Goal: Transaction & Acquisition: Download file/media

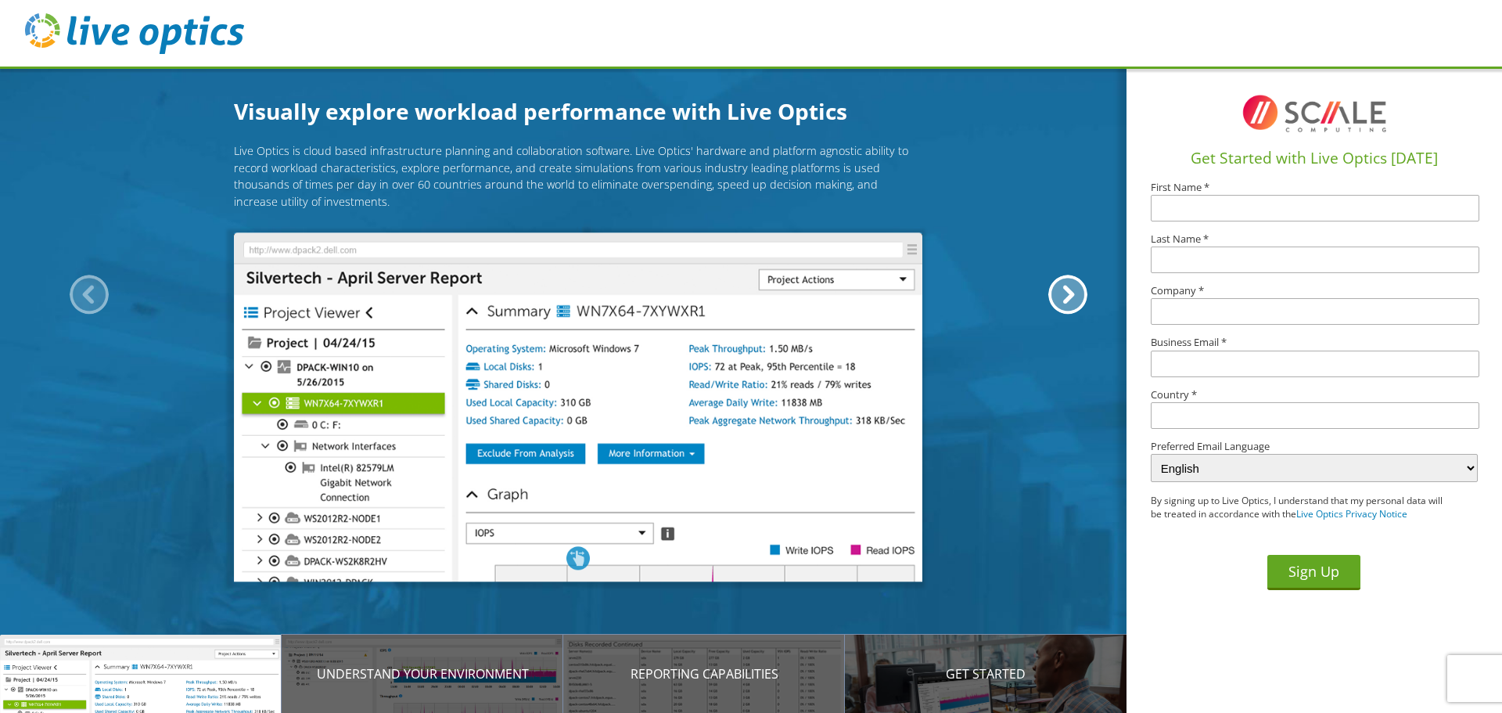
click at [1032, 279] on div "Live Optics is cloud based infrastructure planning and collaboration software. …" at bounding box center [578, 355] width 1156 height 427
click at [1220, 213] on input "text" at bounding box center [1315, 208] width 329 height 27
type input "Sally"
click at [605, 429] on img at bounding box center [578, 407] width 688 height 349
click at [1203, 257] on input "text" at bounding box center [1315, 259] width 329 height 27
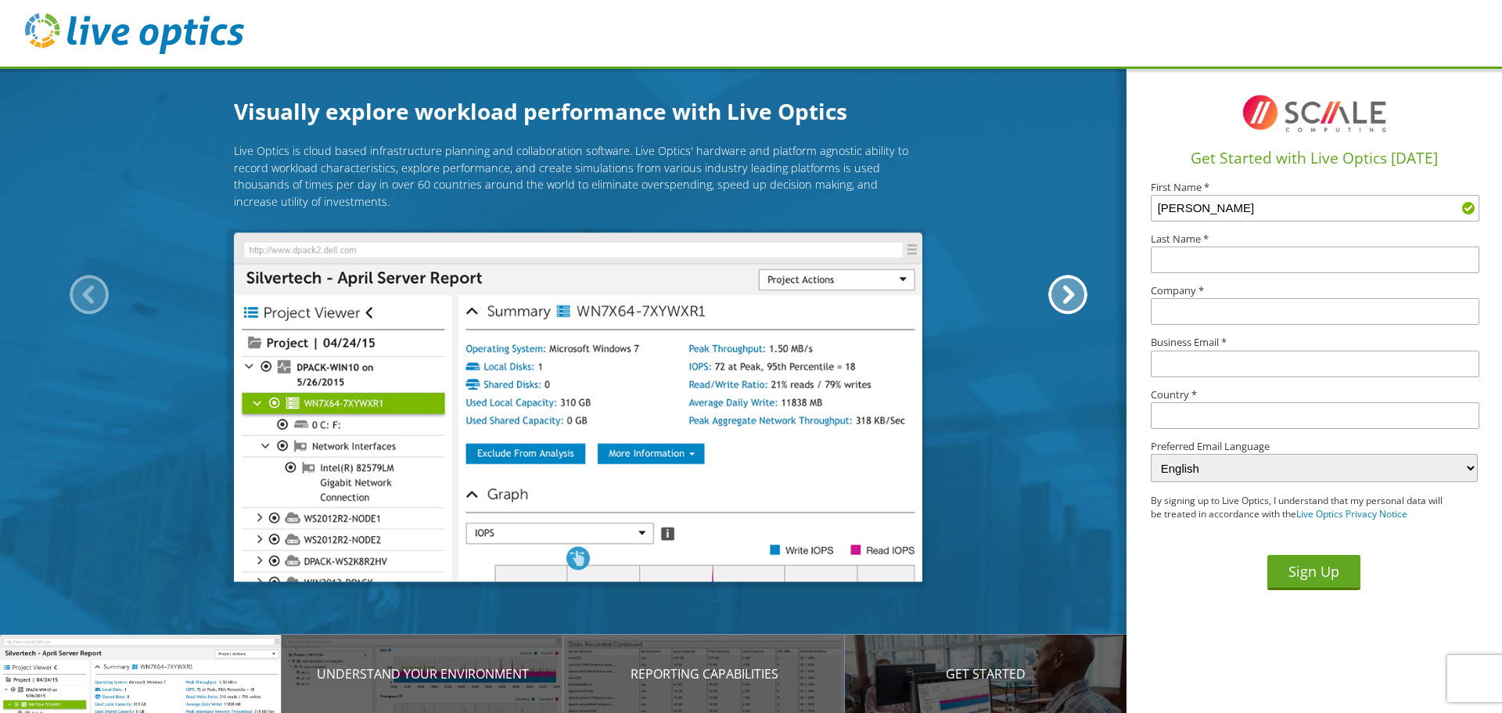
type input "Cabrera"
click at [1200, 308] on input "text" at bounding box center [1315, 311] width 329 height 27
type input "City of Temple Terrace"
click at [1217, 361] on input "text" at bounding box center [1315, 363] width 329 height 27
type input "scabrera@templeterrace.gov"
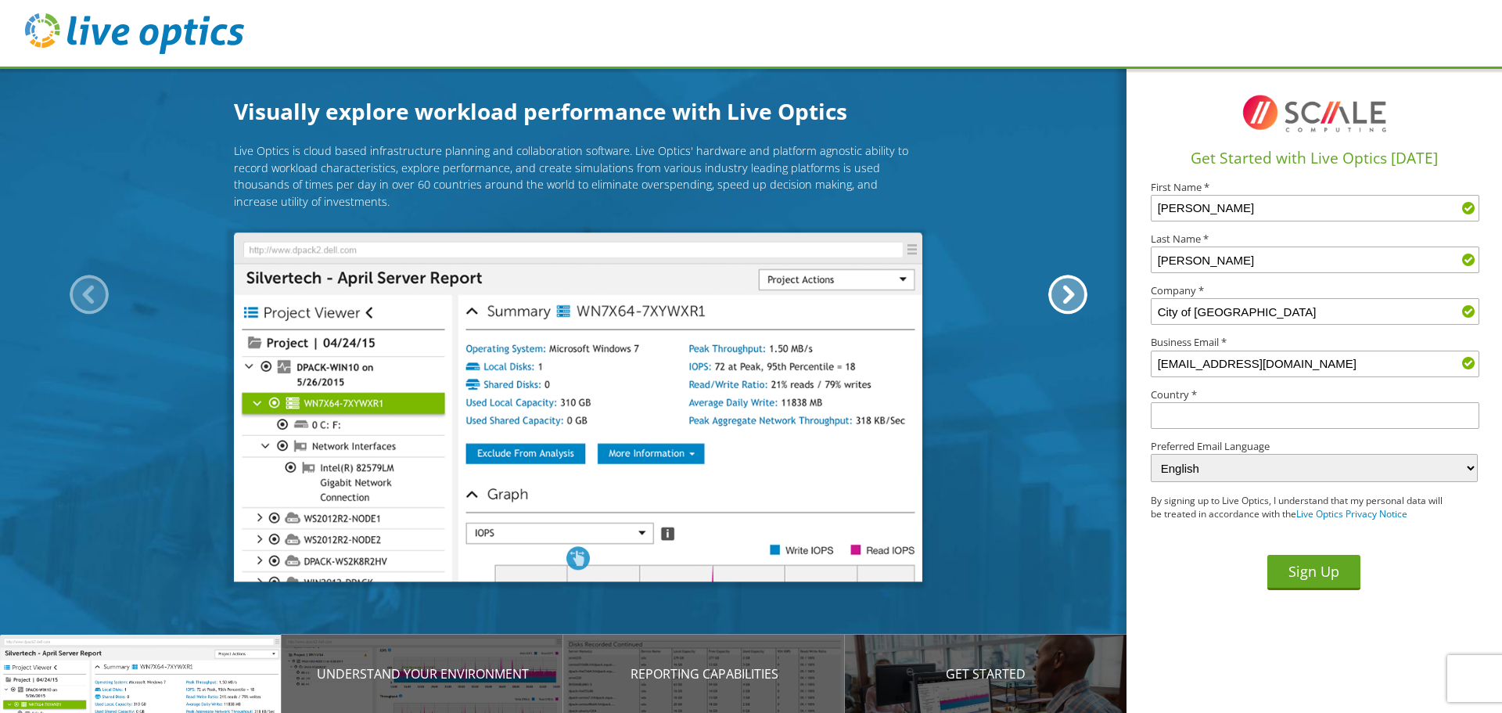
click at [1205, 422] on input "text" at bounding box center [1315, 415] width 329 height 27
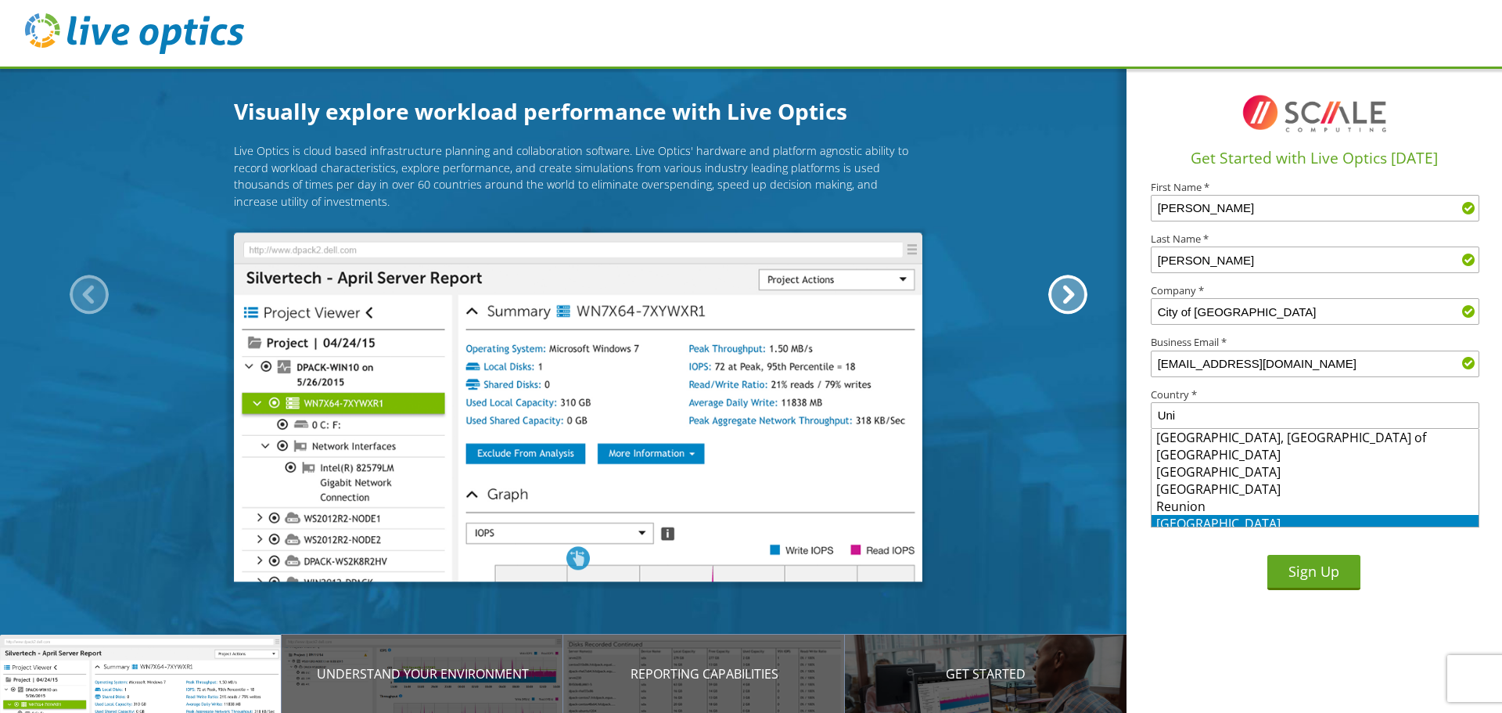
scroll to position [5, 0]
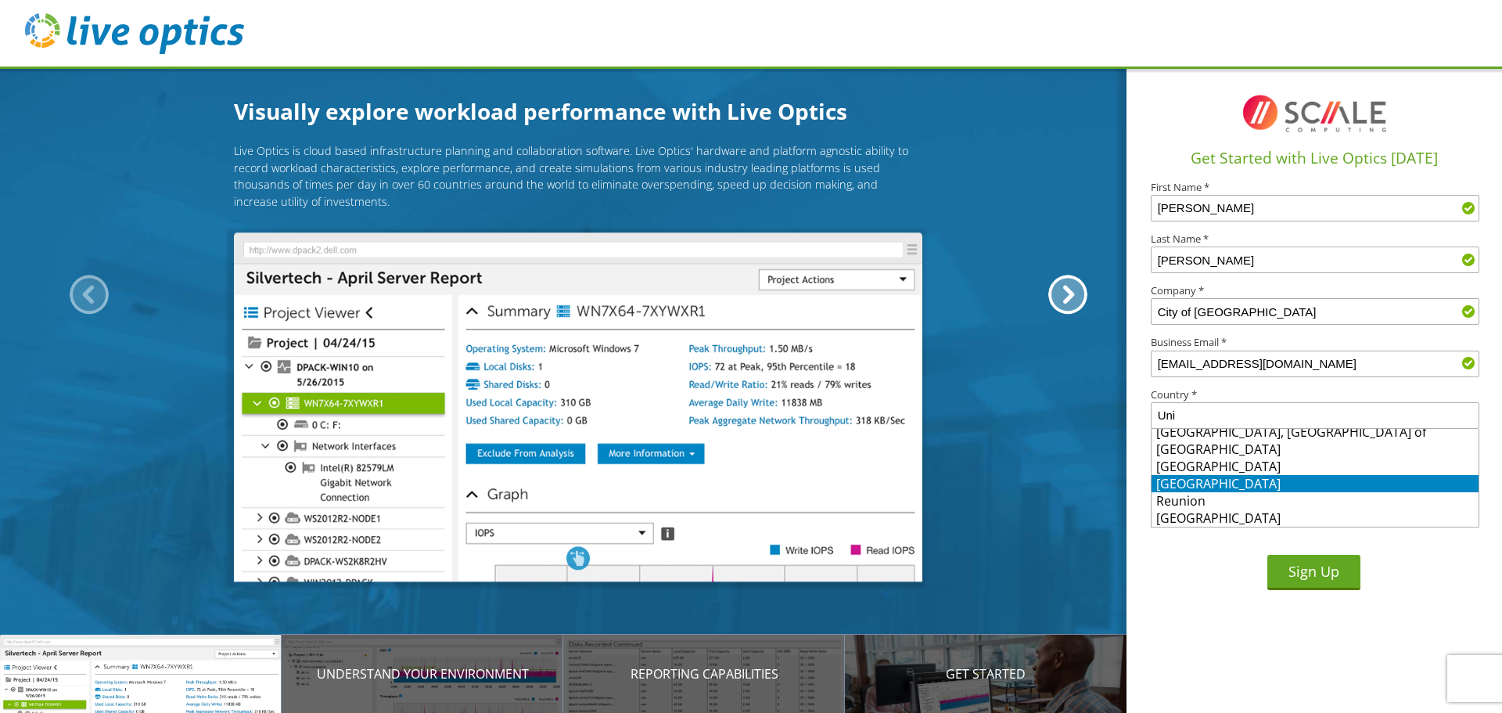
click at [1219, 479] on li "[GEOGRAPHIC_DATA]" at bounding box center [1315, 483] width 327 height 17
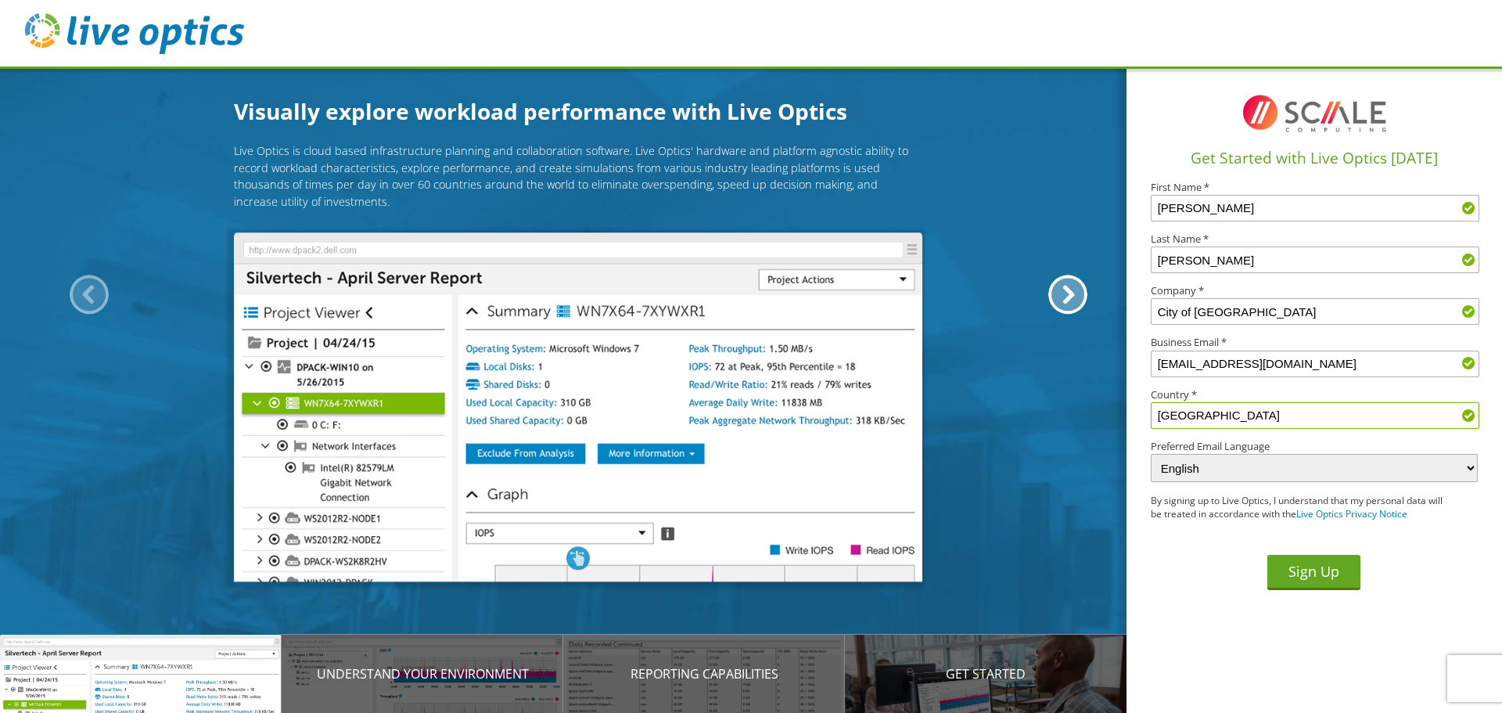
type input "[GEOGRAPHIC_DATA]"
click at [1181, 559] on div "Sign Up" at bounding box center [1314, 562] width 327 height 56
click at [1321, 570] on button "Sign Up" at bounding box center [1313, 572] width 93 height 35
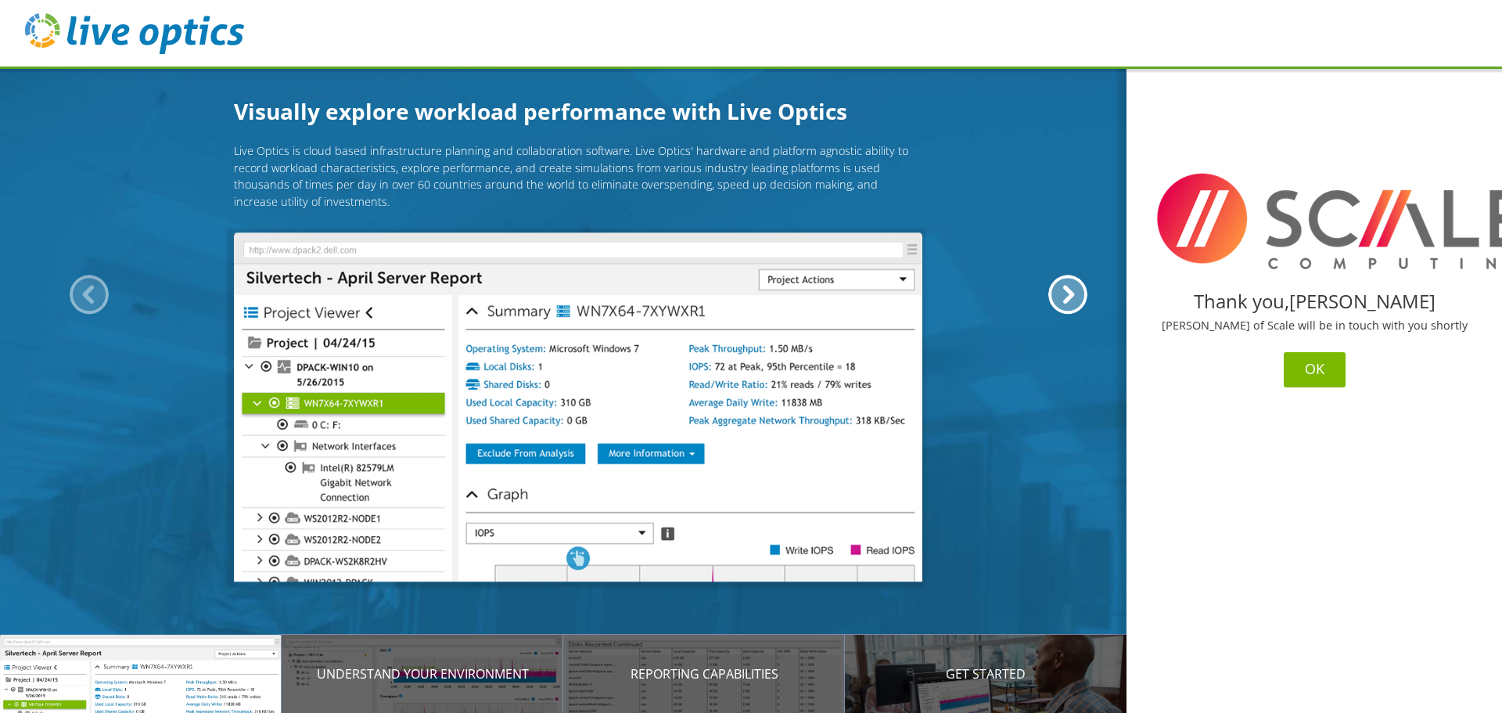
click at [1315, 371] on button "OK" at bounding box center [1315, 369] width 62 height 35
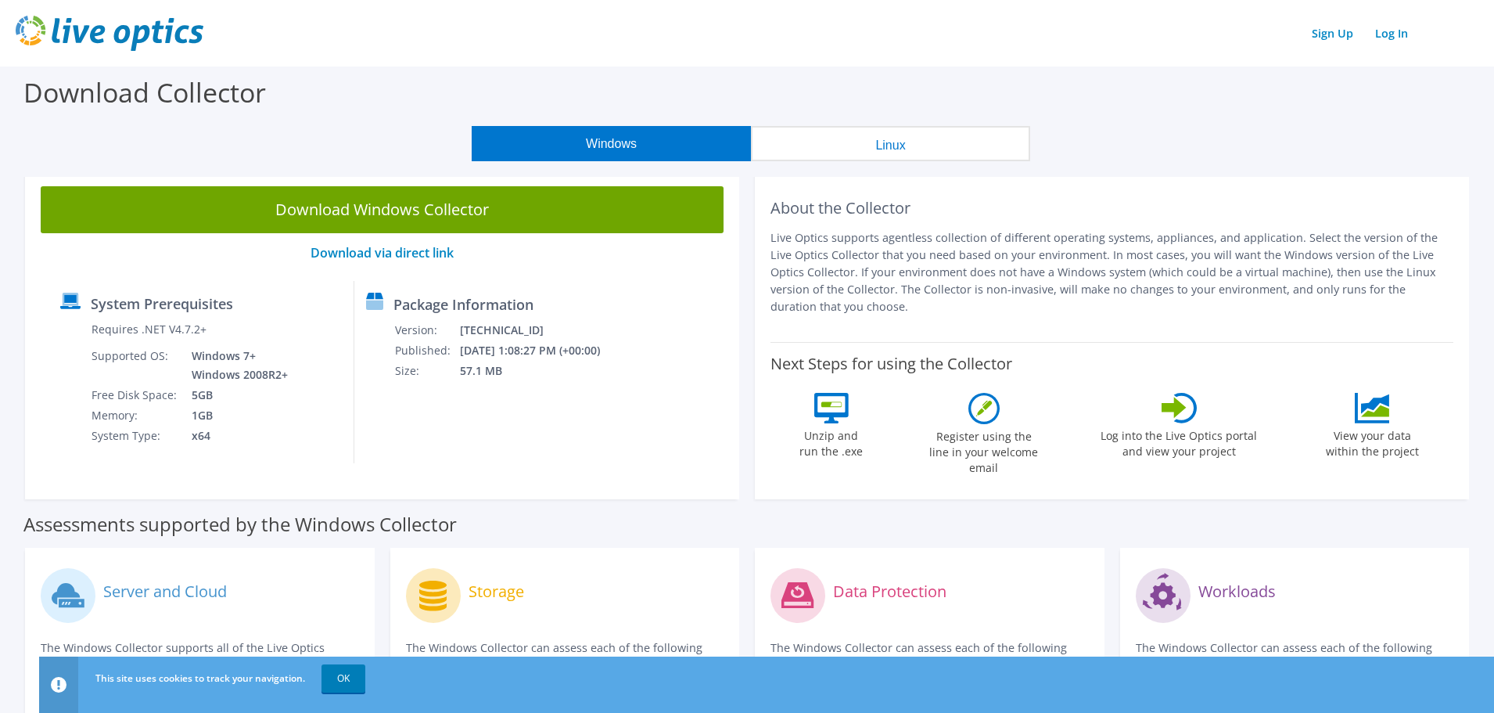
click at [609, 135] on button "Windows" at bounding box center [611, 143] width 279 height 35
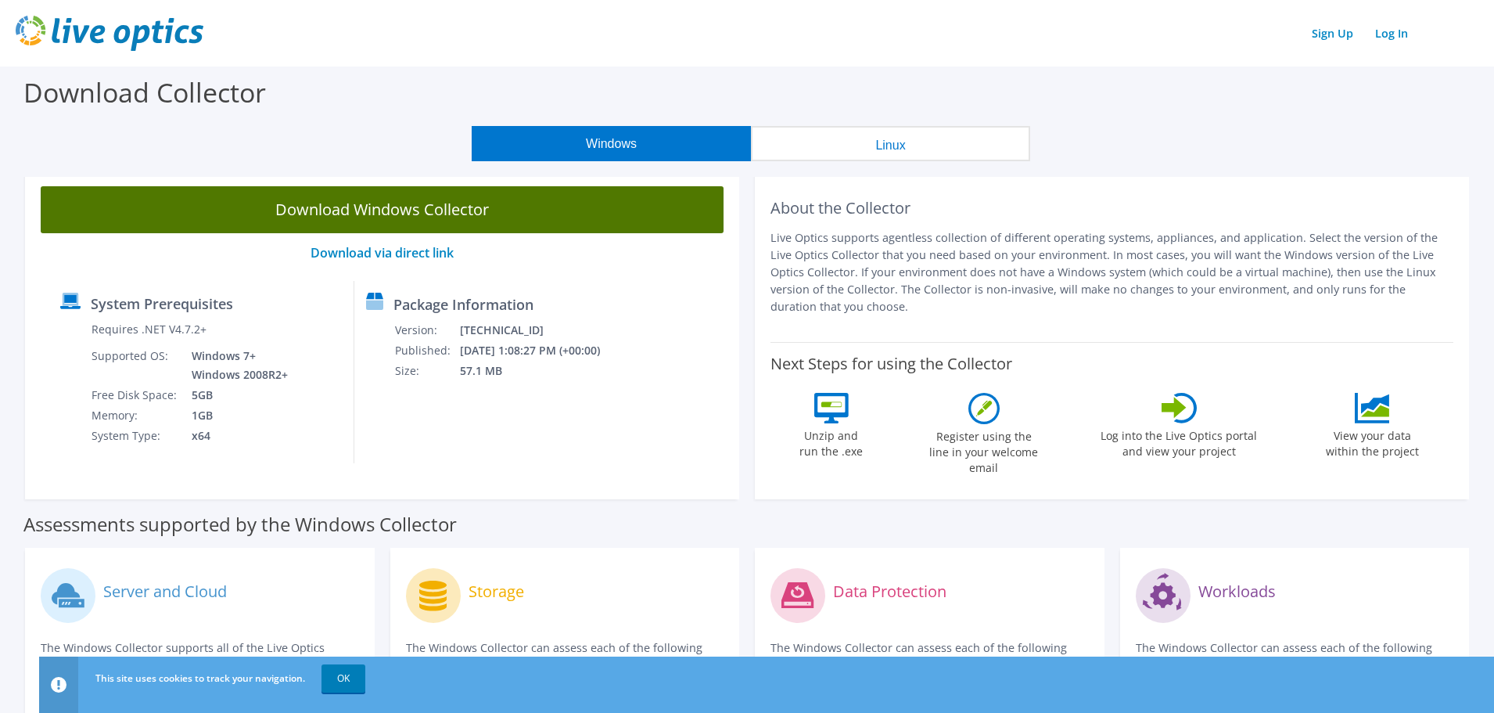
click at [364, 207] on link "Download Windows Collector" at bounding box center [382, 209] width 683 height 47
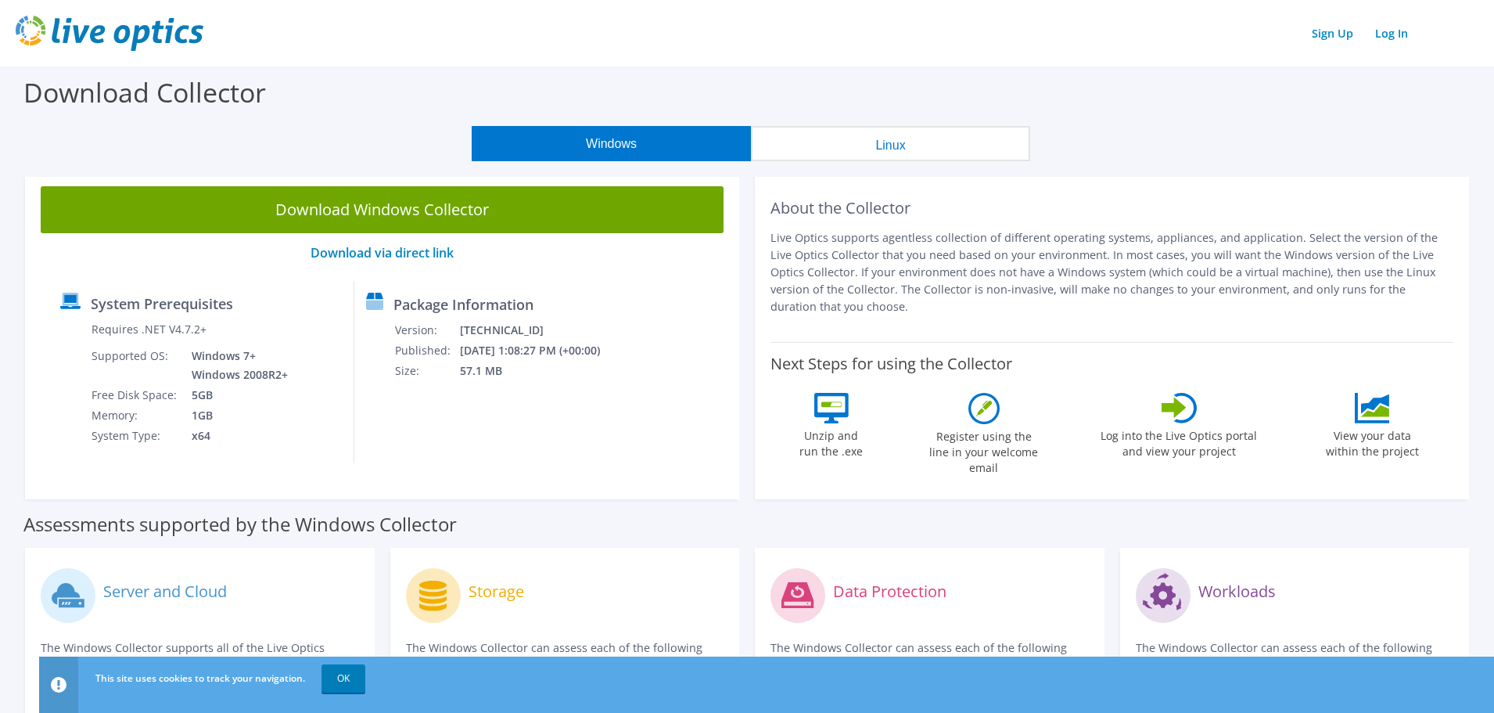
click at [1098, 138] on div "Windows Linux" at bounding box center [751, 143] width 1471 height 35
